Goal: Find specific page/section: Find specific page/section

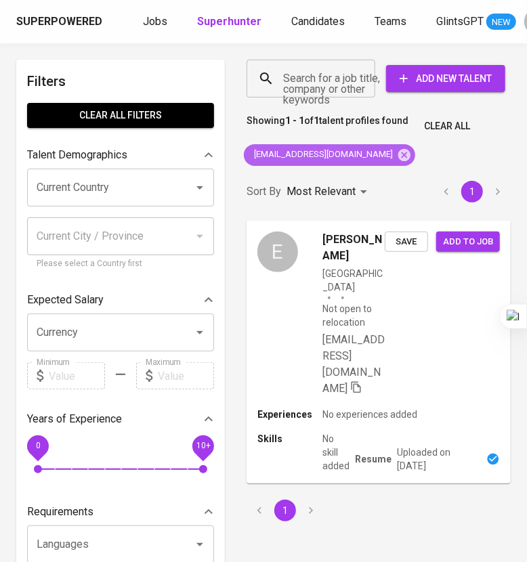
click at [397, 157] on icon at bounding box center [404, 155] width 15 height 15
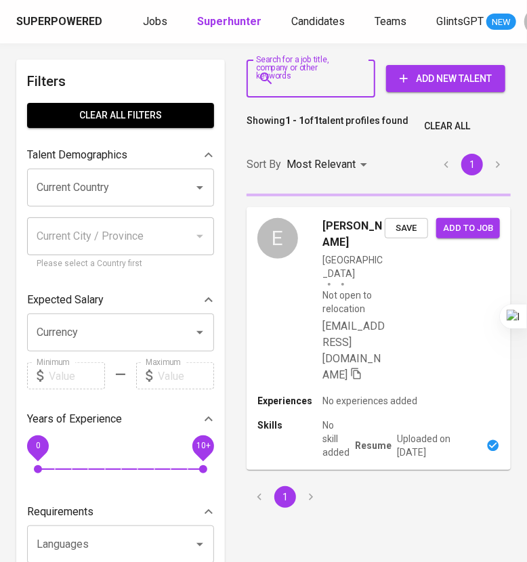
click at [315, 87] on input "Search for a job title, company or other keywords" at bounding box center [314, 79] width 69 height 26
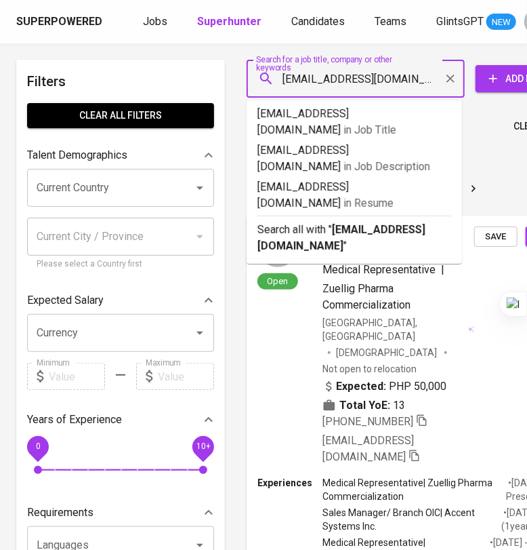
type input "[EMAIL_ADDRESS][DOMAIN_NAME]"
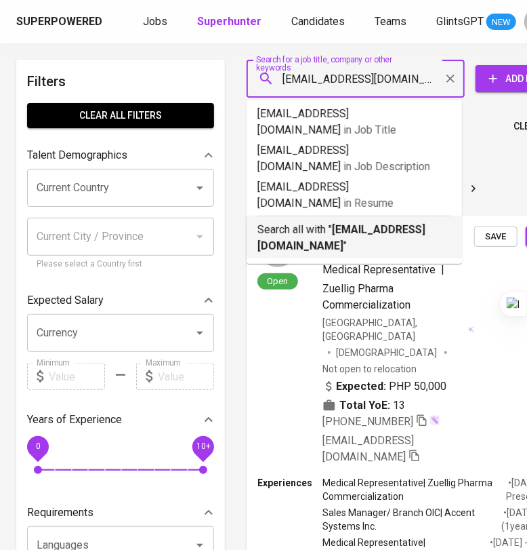
click at [375, 223] on b "[EMAIL_ADDRESS][DOMAIN_NAME]" at bounding box center [341, 237] width 168 height 29
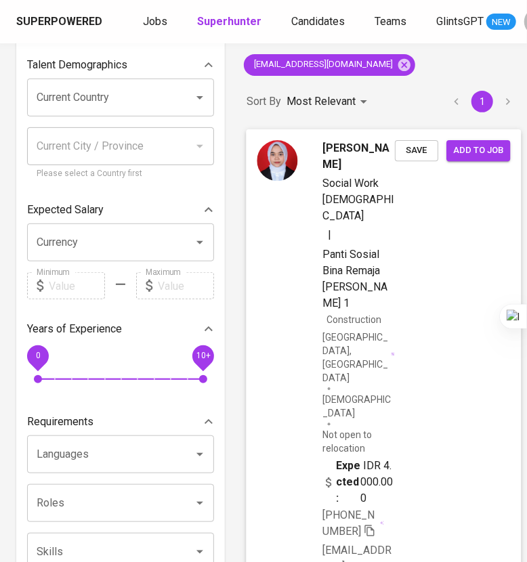
scroll to position [169, 0]
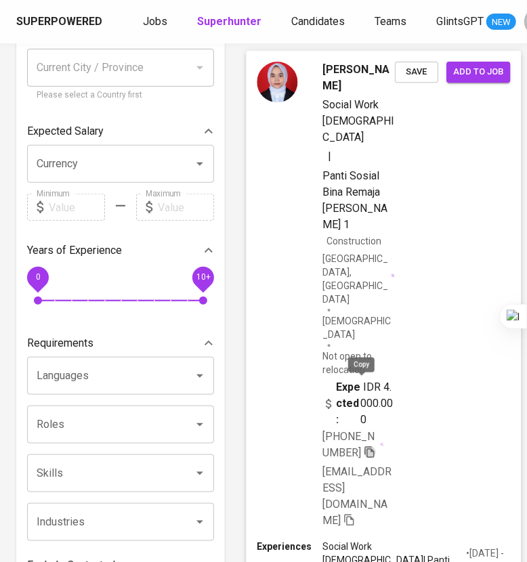
click at [365, 447] on icon "button" at bounding box center [369, 453] width 9 height 12
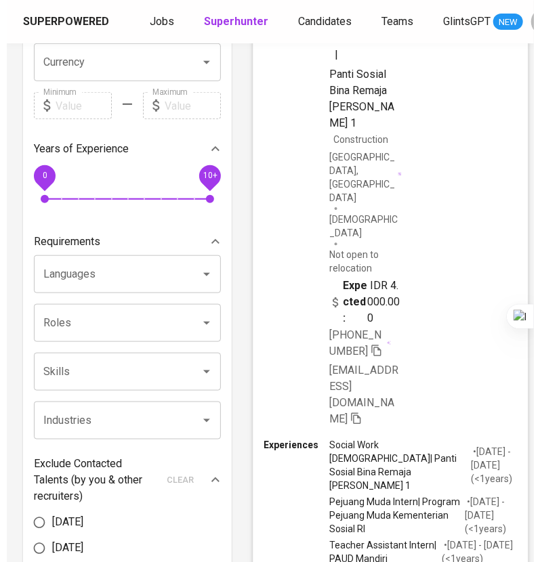
scroll to position [84, 0]
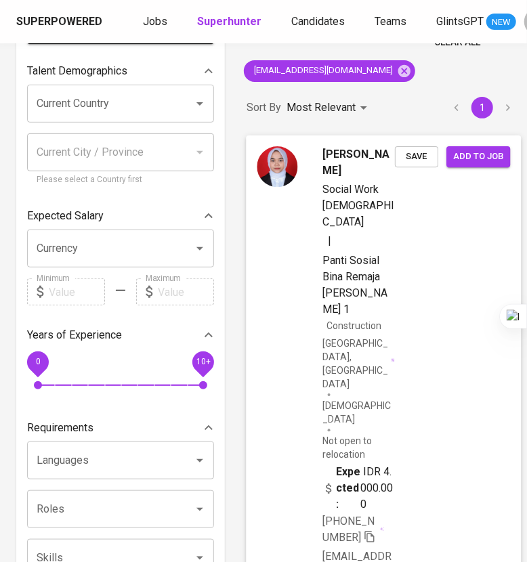
click at [458, 302] on div "[PERSON_NAME] Social Work [DEMOGRAPHIC_DATA] | Panti Sosial Bina Remaja [PERSON…" at bounding box center [383, 380] width 275 height 489
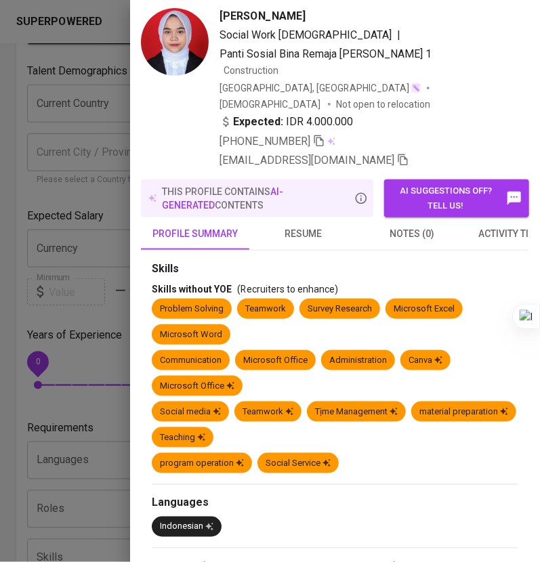
scroll to position [0, 0]
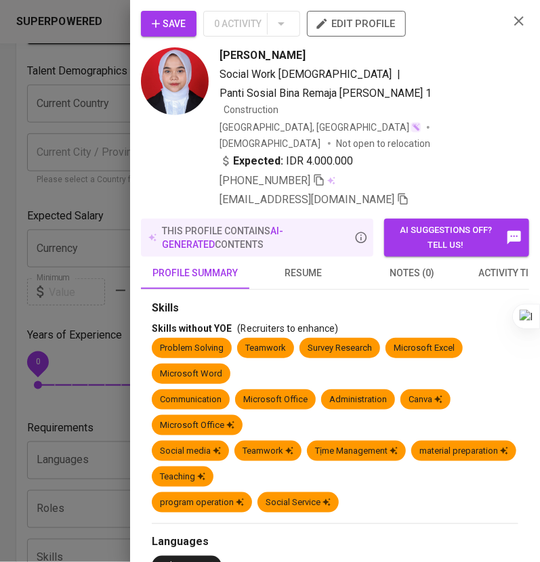
click at [312, 265] on span "resume" at bounding box center [303, 273] width 92 height 17
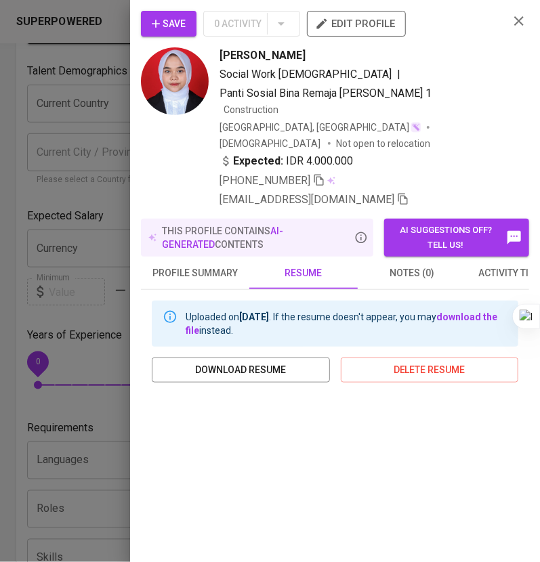
click at [514, 20] on icon "button" at bounding box center [518, 20] width 9 height 9
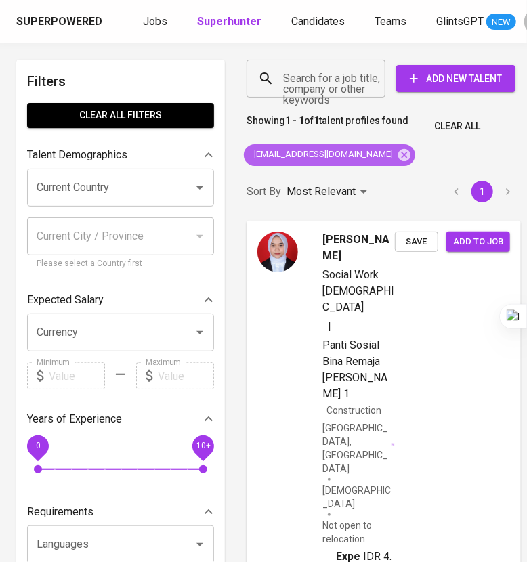
drag, startPoint x: 375, startPoint y: 151, endPoint x: 350, endPoint y: 106, distance: 50.9
click at [398, 152] on icon at bounding box center [404, 154] width 12 height 12
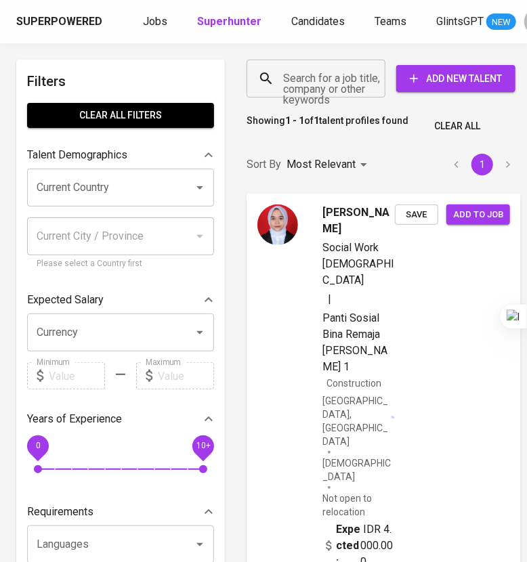
click at [339, 84] on input "Search for a job title, company or other keywords" at bounding box center [319, 79] width 79 height 26
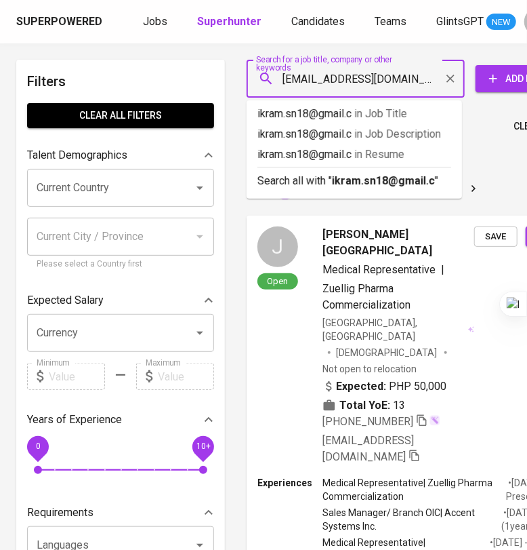
type input "[EMAIL_ADDRESS][DOMAIN_NAME]"
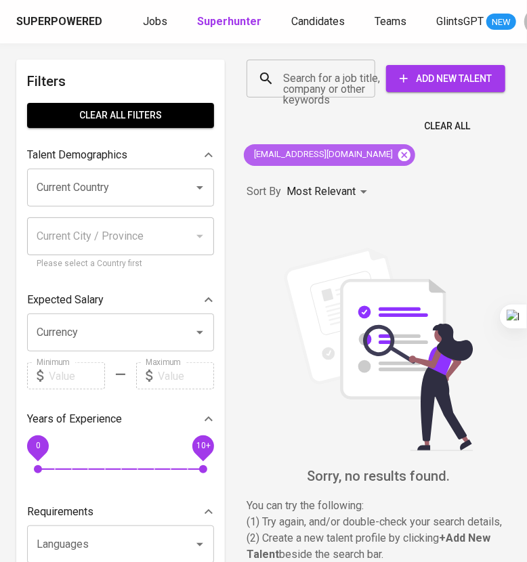
click at [397, 155] on icon at bounding box center [404, 155] width 15 height 15
